Goal: Find specific page/section: Find specific page/section

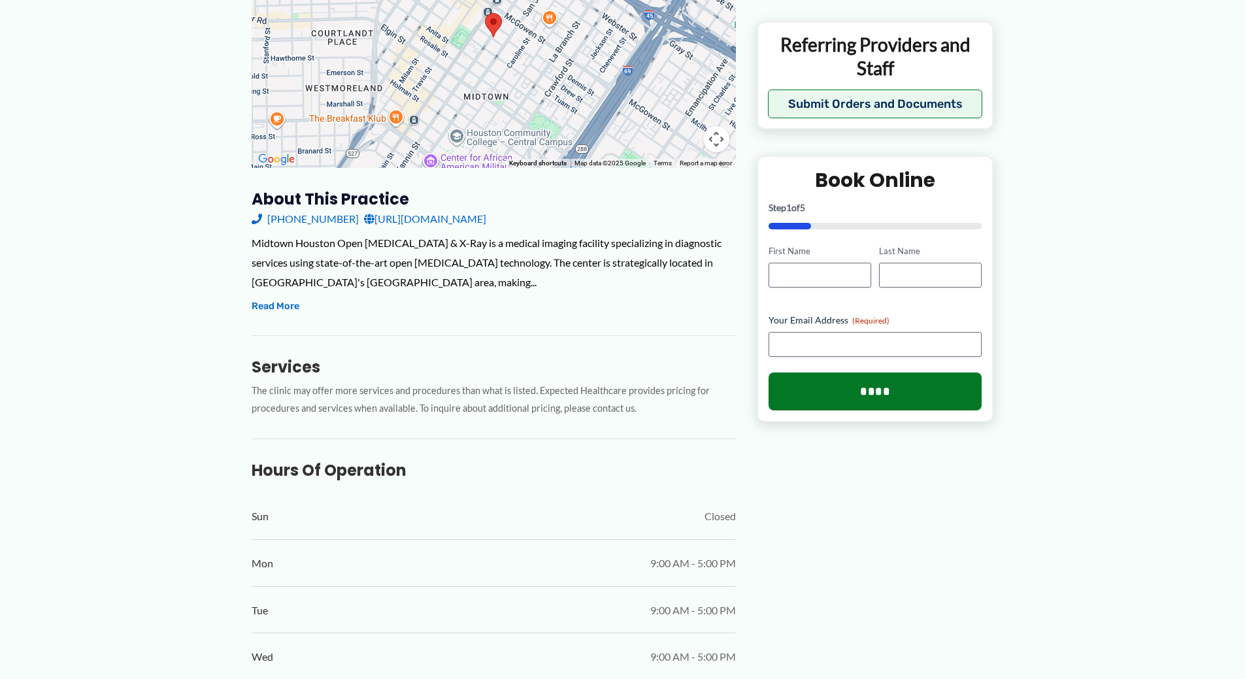
scroll to position [285, 0]
click at [290, 307] on button "Read More" at bounding box center [276, 306] width 48 height 16
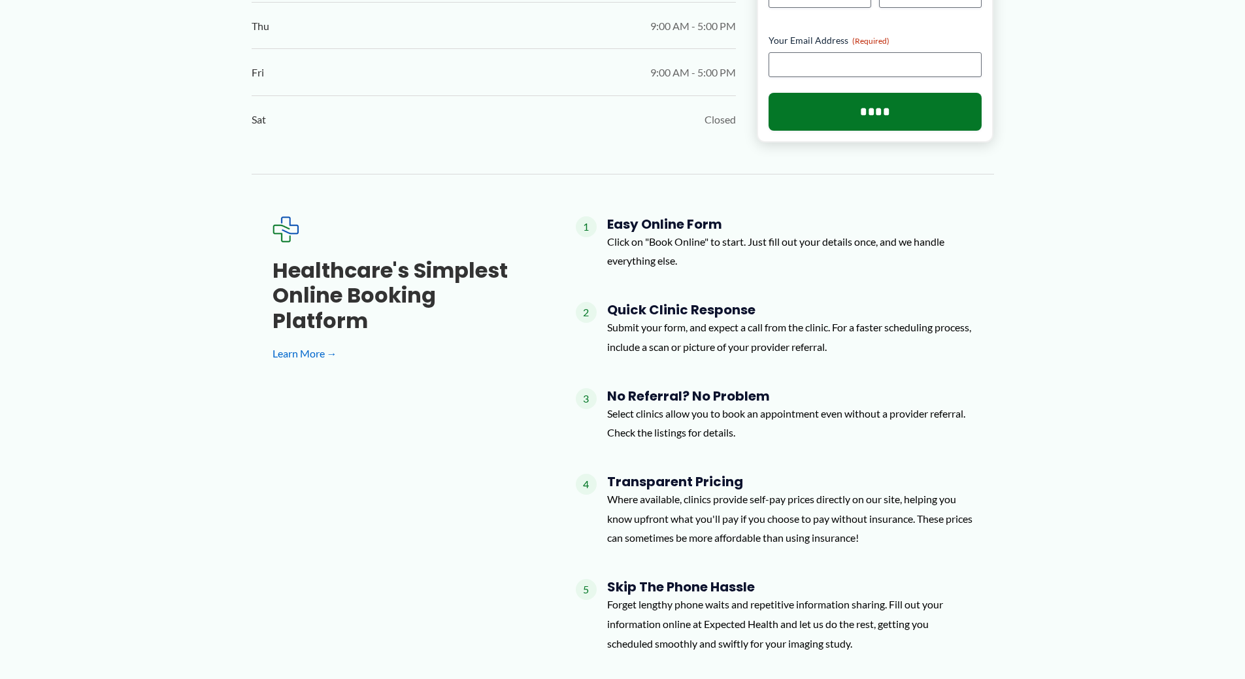
scroll to position [1212, 0]
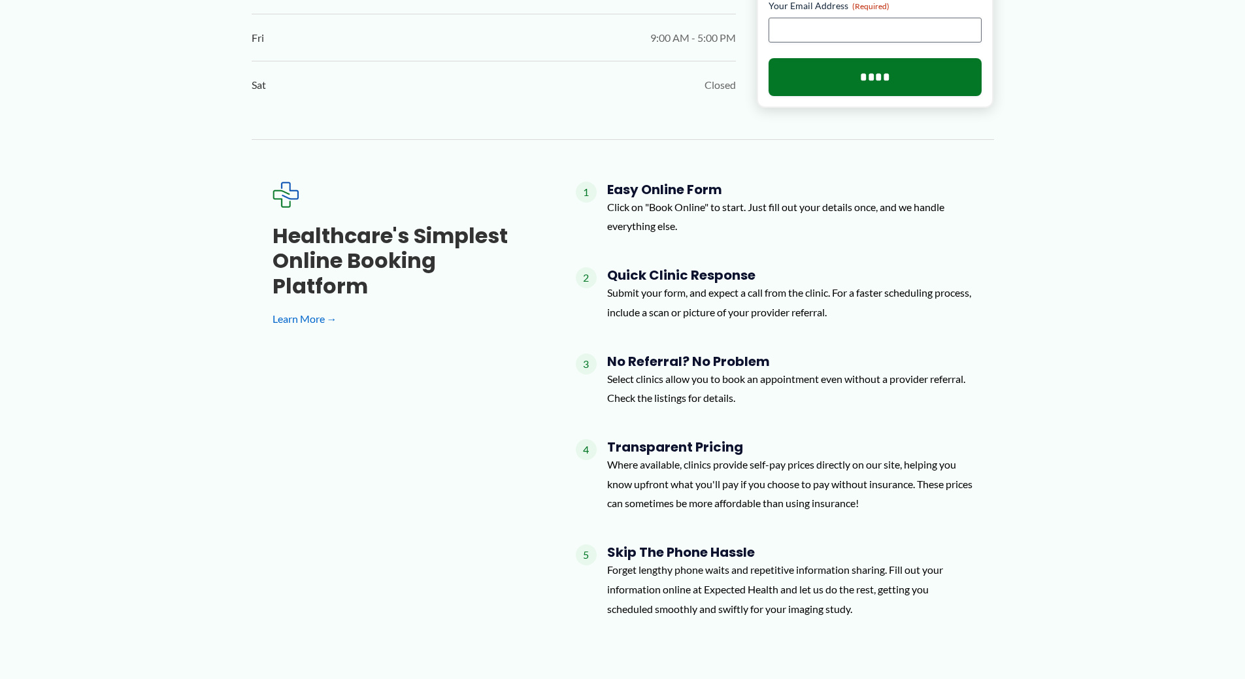
click at [719, 378] on p "Select clinics allow you to book an appointment even without a provider referra…" at bounding box center [790, 388] width 366 height 39
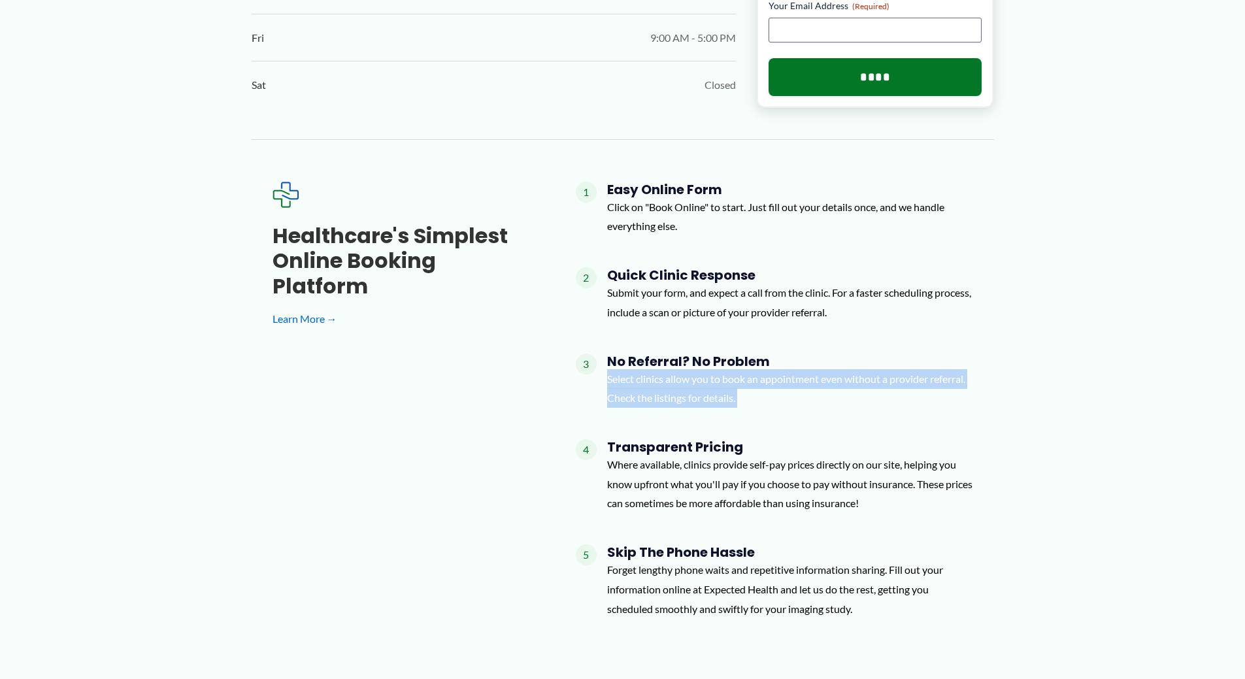
click at [719, 378] on p "Select clinics allow you to book an appointment even without a provider referra…" at bounding box center [790, 388] width 366 height 39
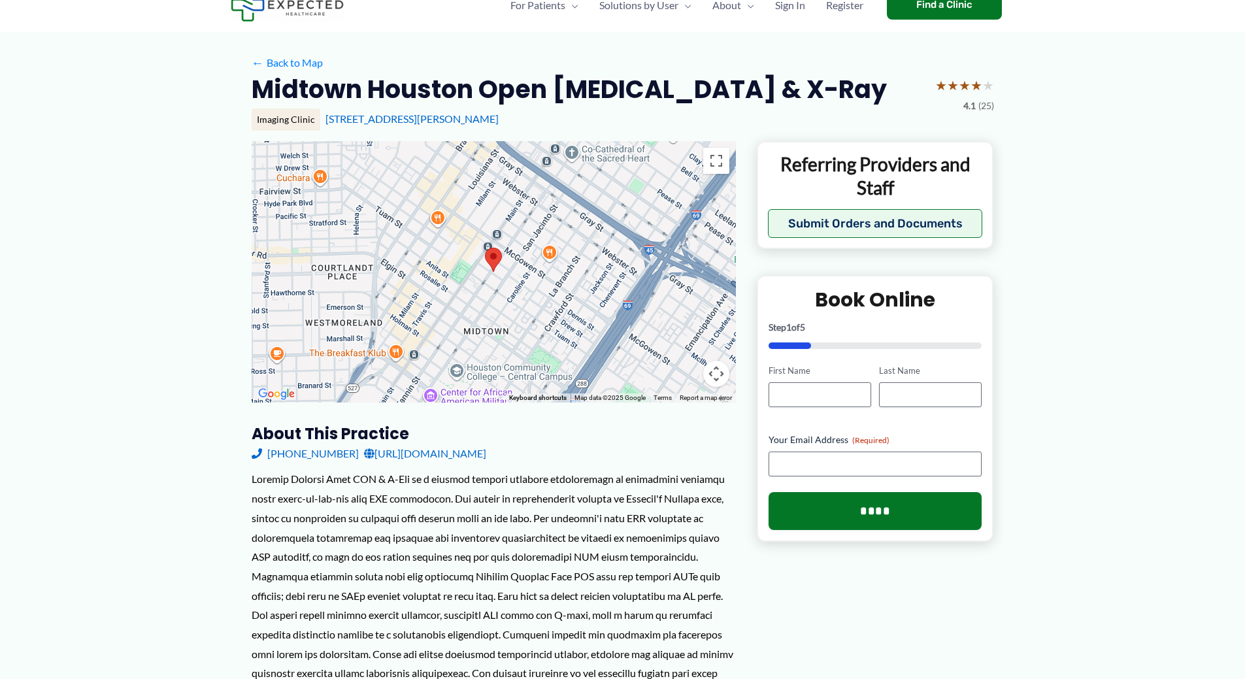
scroll to position [0, 0]
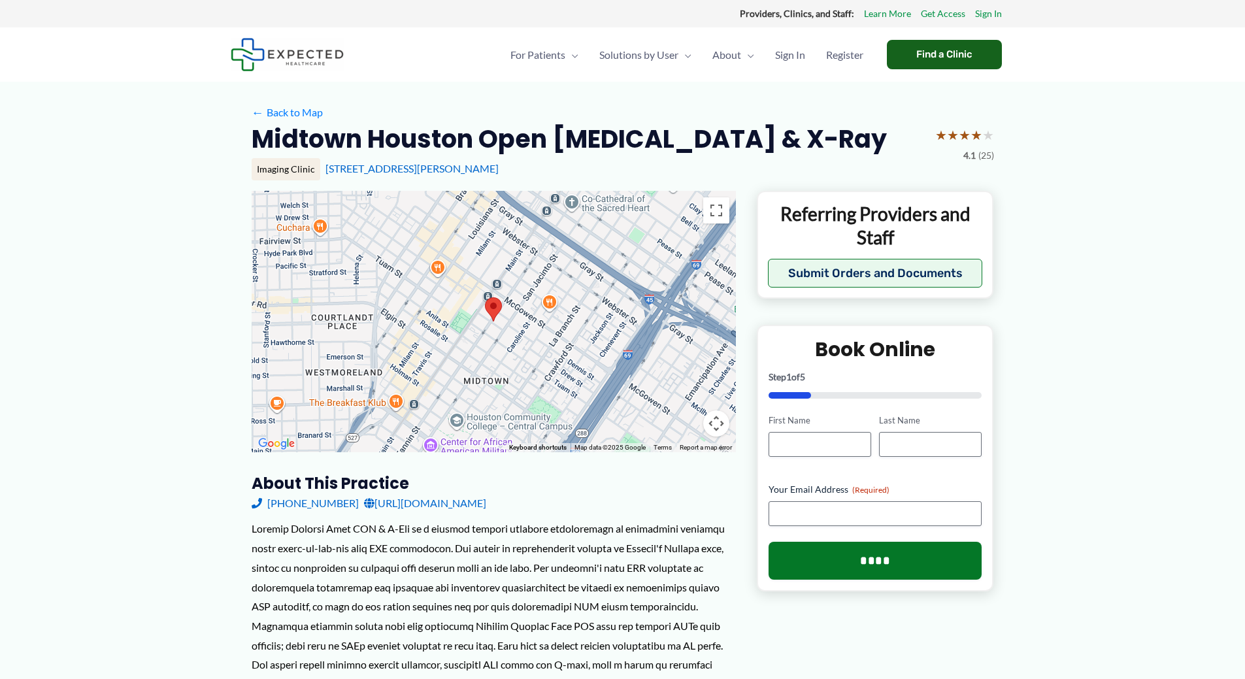
click at [960, 54] on div "Find a Clinic" at bounding box center [944, 54] width 115 height 29
click at [466, 503] on link "[URL][DOMAIN_NAME]" at bounding box center [425, 504] width 122 height 20
